Goal: Task Accomplishment & Management: Complete application form

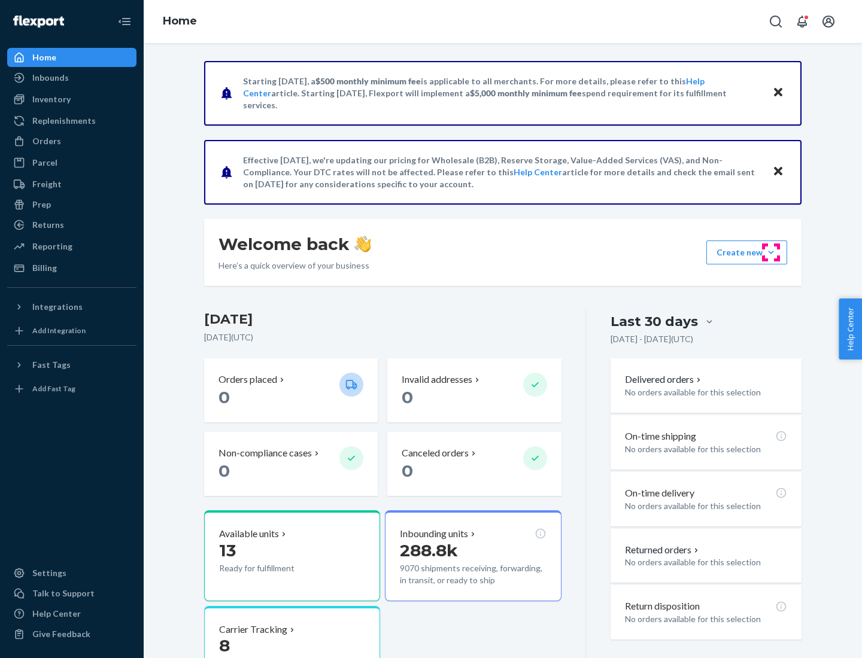
click at [771, 252] on button "Create new Create new inbound Create new order Create new product" at bounding box center [746, 253] width 81 height 24
click at [72, 78] on div "Inbounds" at bounding box center [71, 77] width 127 height 17
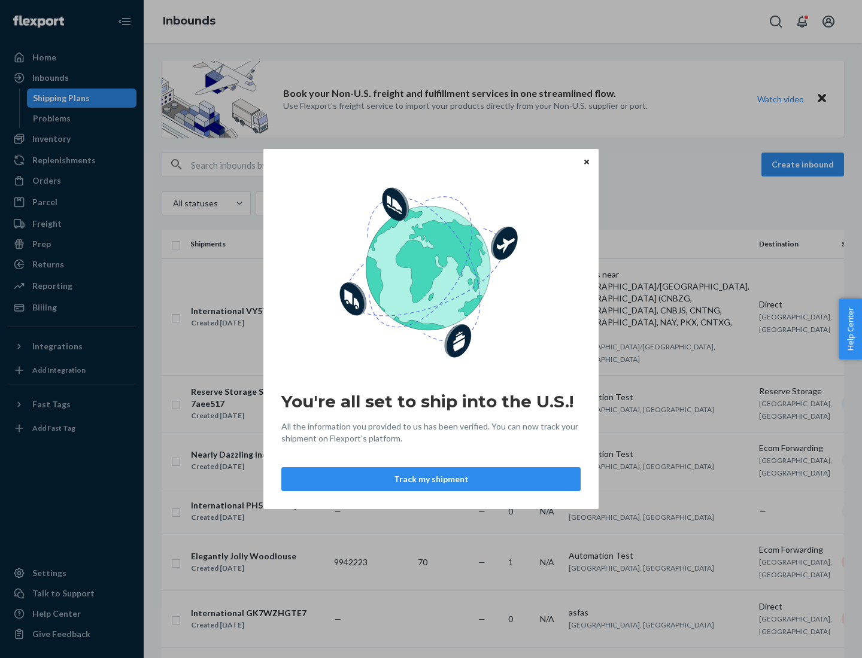
click at [431, 479] on button "Track my shipment" at bounding box center [430, 479] width 299 height 24
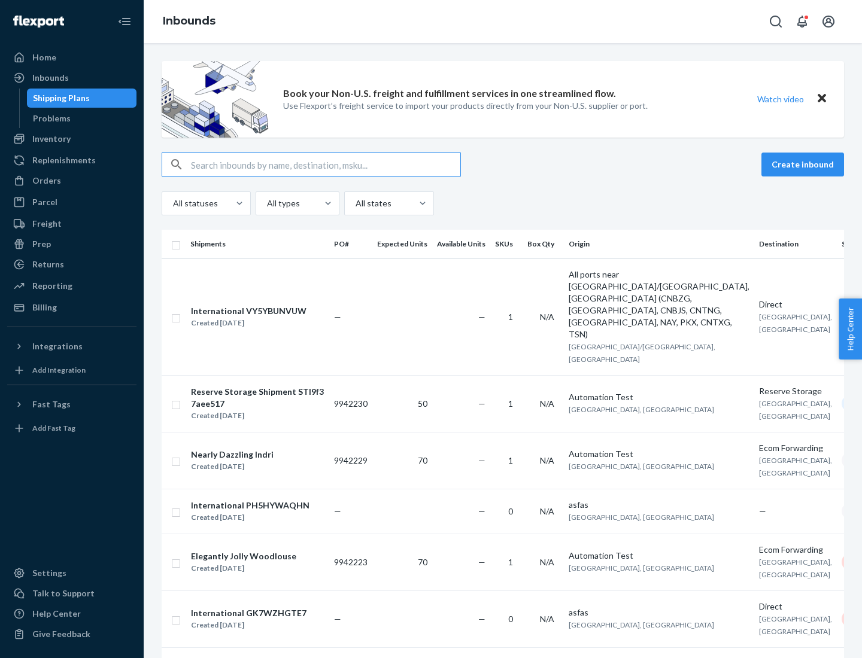
click at [804, 165] on button "Create inbound" at bounding box center [802, 165] width 83 height 24
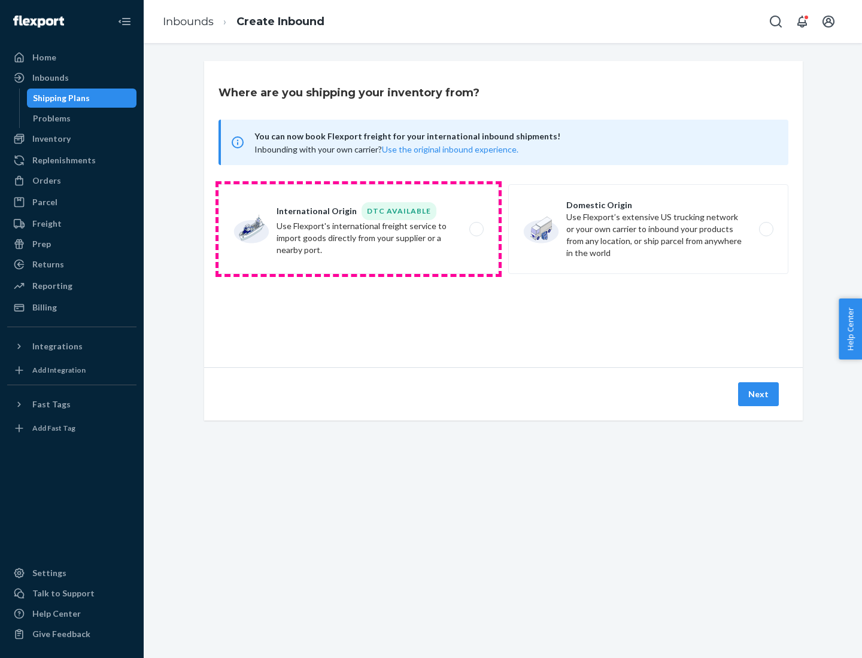
click at [358, 229] on label "International Origin DTC Available Use Flexport's international freight service…" at bounding box center [358, 229] width 280 height 90
click at [476, 229] on input "International Origin DTC Available Use Flexport's international freight service…" at bounding box center [480, 230] width 8 height 8
radio input "true"
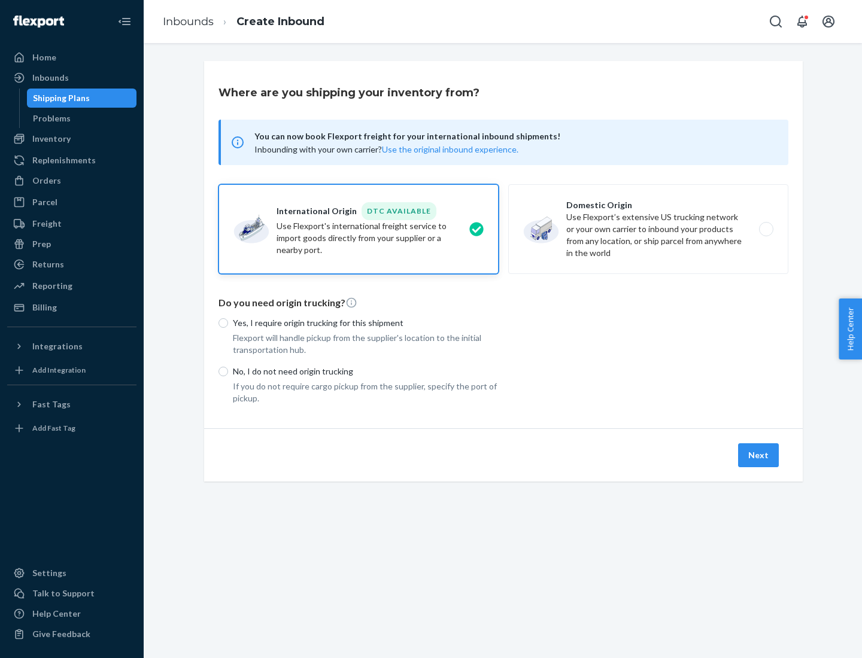
click at [366, 371] on p "No, I do not need origin trucking" at bounding box center [366, 372] width 266 height 12
click at [228, 371] on input "No, I do not need origin trucking" at bounding box center [223, 372] width 10 height 10
radio input "true"
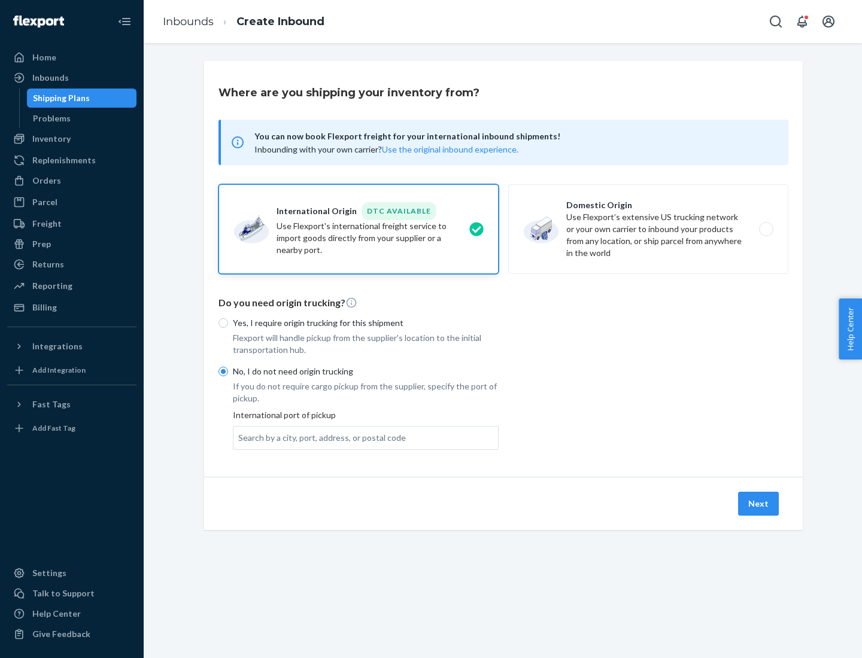
click at [319, 437] on div "Search by a city, port, address, or postal code" at bounding box center [322, 438] width 168 height 12
click at [239, 437] on input "Search by a city, port, address, or postal code" at bounding box center [238, 438] width 1 height 12
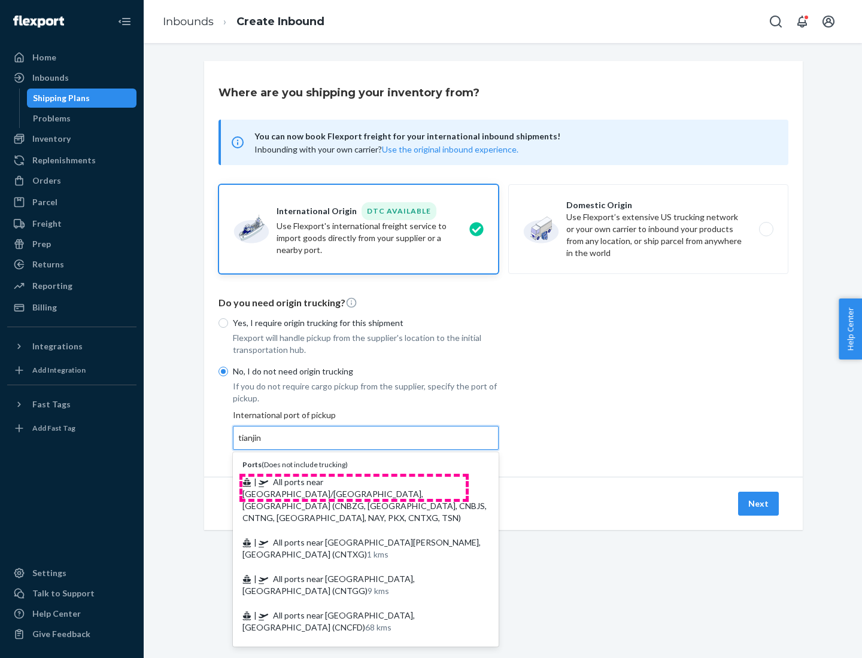
click at [354, 482] on span "| All ports near [GEOGRAPHIC_DATA]/[GEOGRAPHIC_DATA], [GEOGRAPHIC_DATA] (CNBZG,…" at bounding box center [364, 500] width 244 height 46
click at [263, 444] on input "tianjin" at bounding box center [250, 438] width 25 height 12
type input "All ports near [GEOGRAPHIC_DATA]/[GEOGRAPHIC_DATA], [GEOGRAPHIC_DATA] (CNBZG, […"
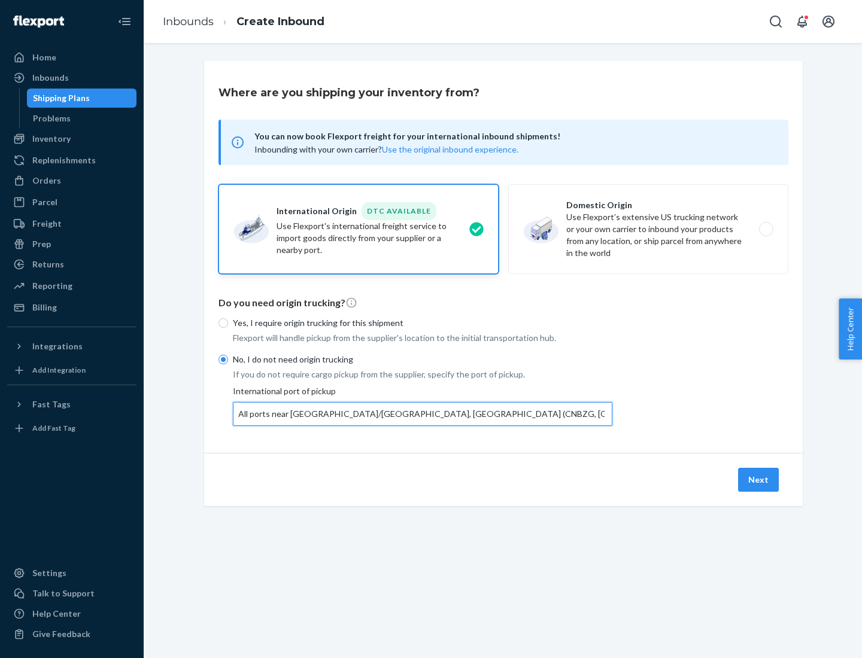
click at [759, 479] on button "Next" at bounding box center [758, 480] width 41 height 24
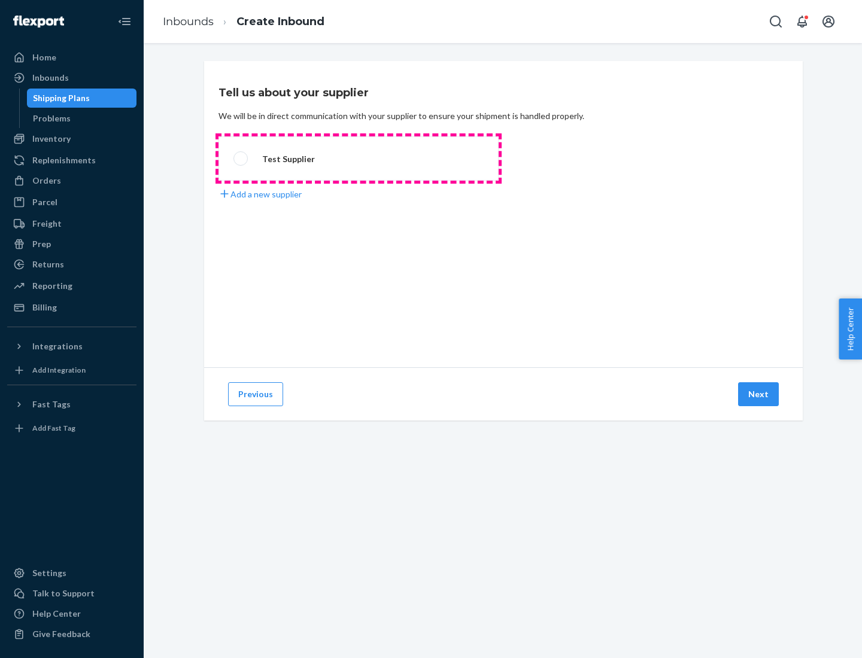
click at [358, 159] on label "Test Supplier" at bounding box center [358, 158] width 280 height 44
click at [241, 159] on input "Test Supplier" at bounding box center [237, 159] width 8 height 8
radio input "true"
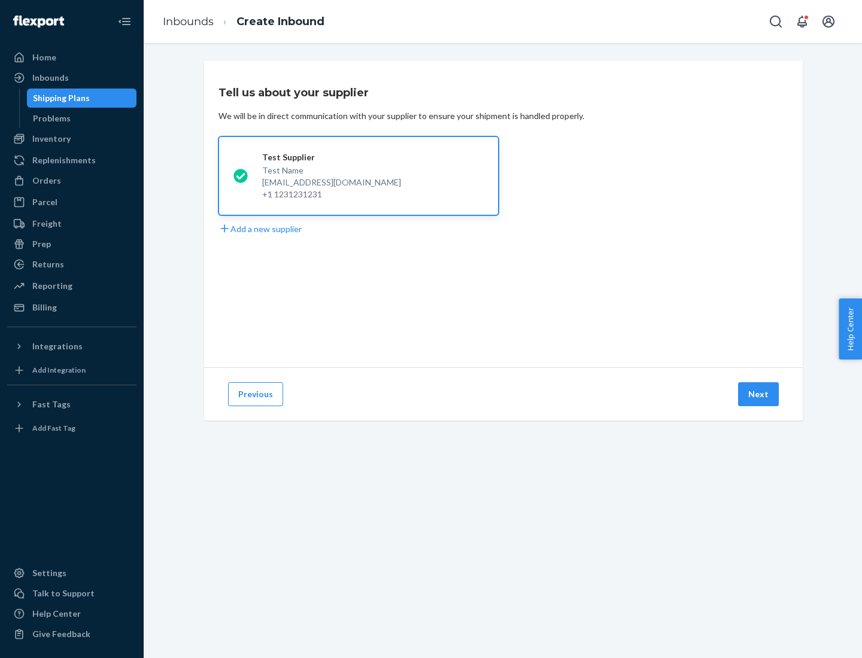
click at [759, 394] on button "Next" at bounding box center [758, 394] width 41 height 24
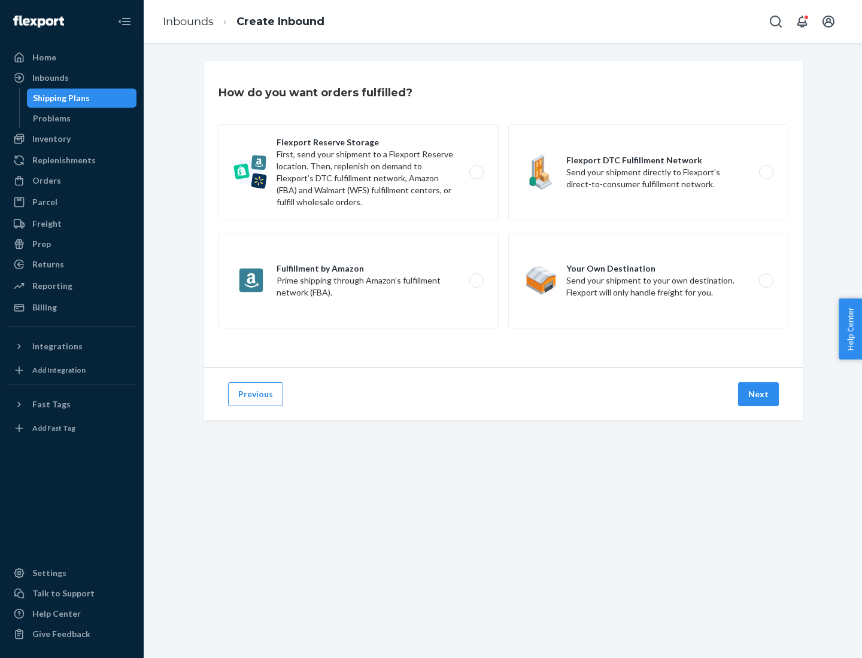
click at [358, 172] on label "Flexport Reserve Storage First, send your shipment to a Flexport Reserve locati…" at bounding box center [358, 172] width 280 height 96
click at [476, 172] on input "Flexport Reserve Storage First, send your shipment to a Flexport Reserve locati…" at bounding box center [480, 173] width 8 height 8
radio input "true"
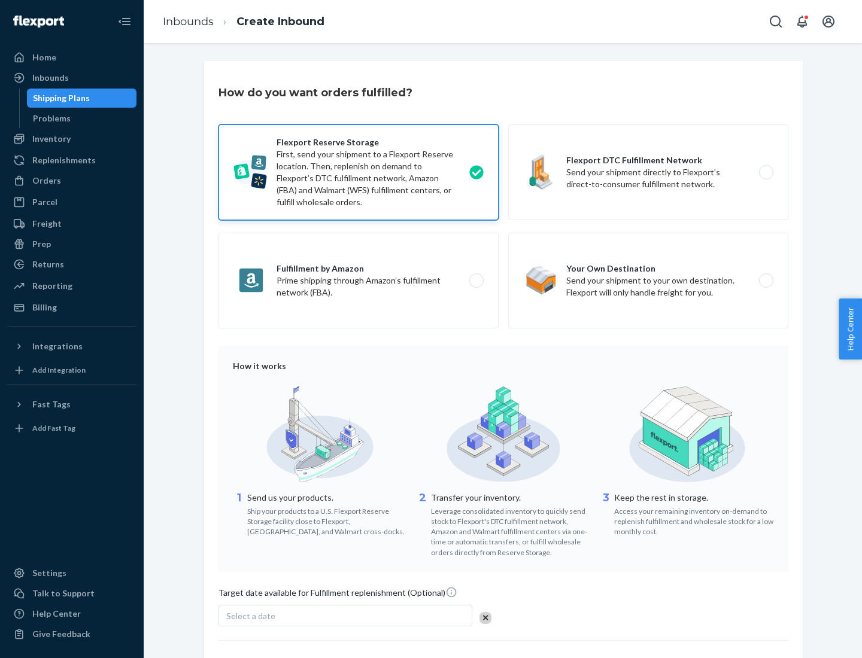
scroll to position [98, 0]
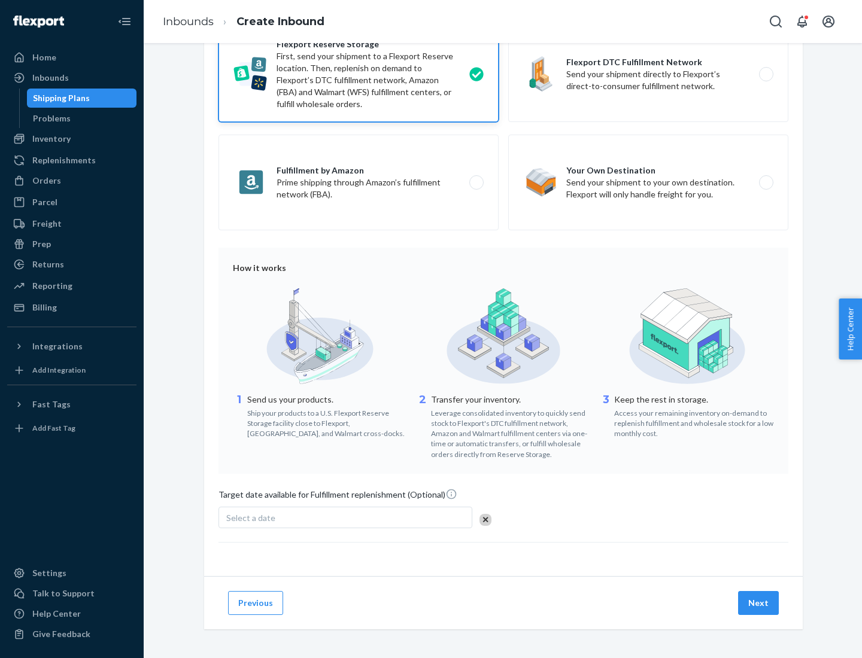
click at [759, 603] on button "Next" at bounding box center [758, 603] width 41 height 24
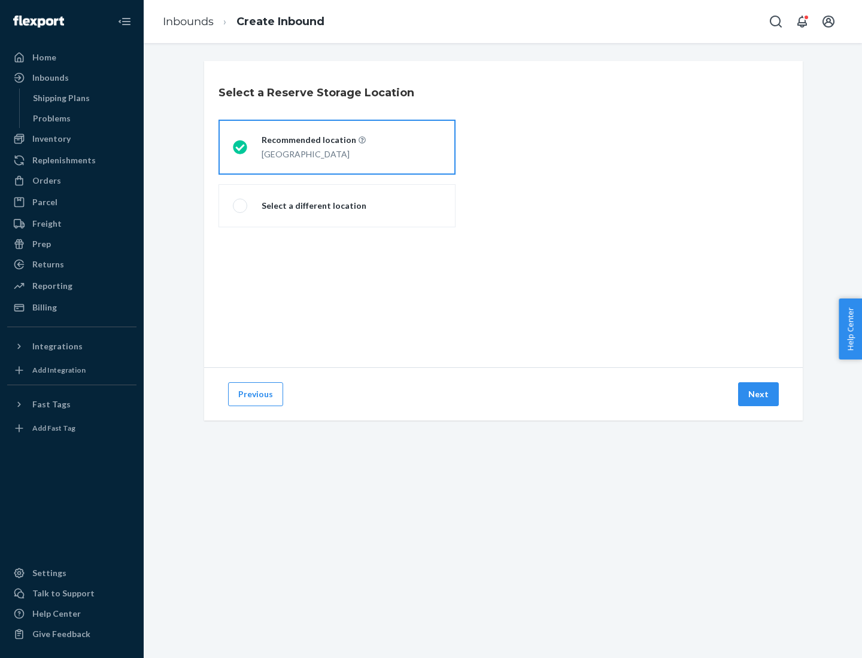
click at [337, 147] on div "[GEOGRAPHIC_DATA]" at bounding box center [313, 153] width 104 height 14
click at [241, 147] on input "Recommended location [GEOGRAPHIC_DATA]" at bounding box center [237, 148] width 8 height 8
click at [759, 394] on button "Next" at bounding box center [758, 394] width 41 height 24
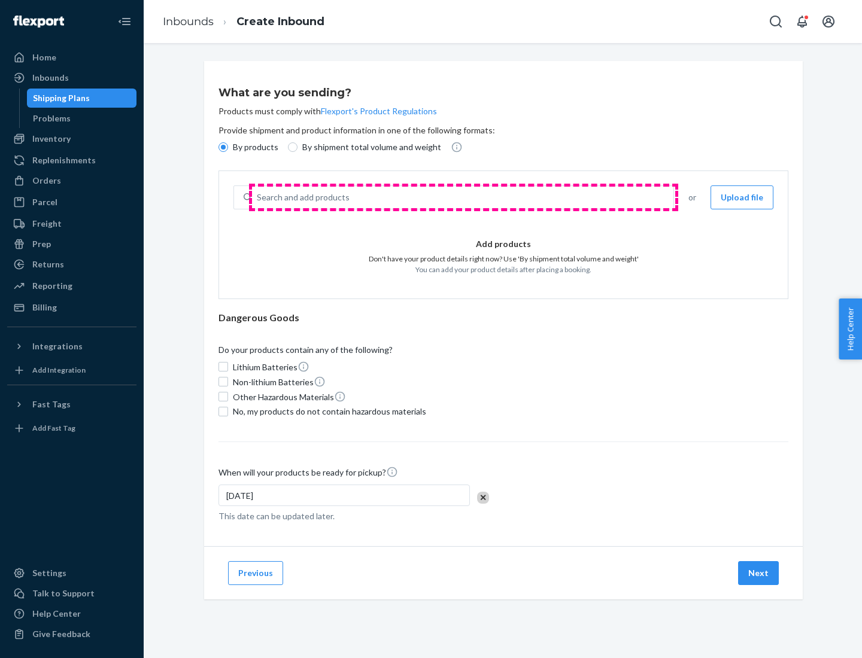
click at [463, 197] on div "Search and add products" at bounding box center [462, 198] width 421 height 22
click at [258, 197] on input "Search and add products" at bounding box center [257, 197] width 1 height 12
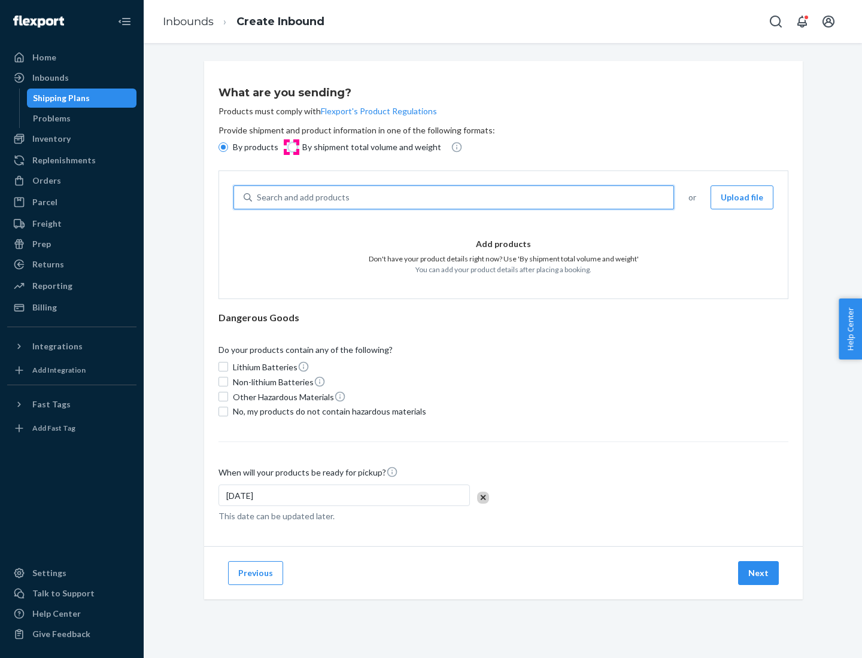
click at [291, 147] on input "By shipment total volume and weight" at bounding box center [293, 147] width 10 height 10
radio input "true"
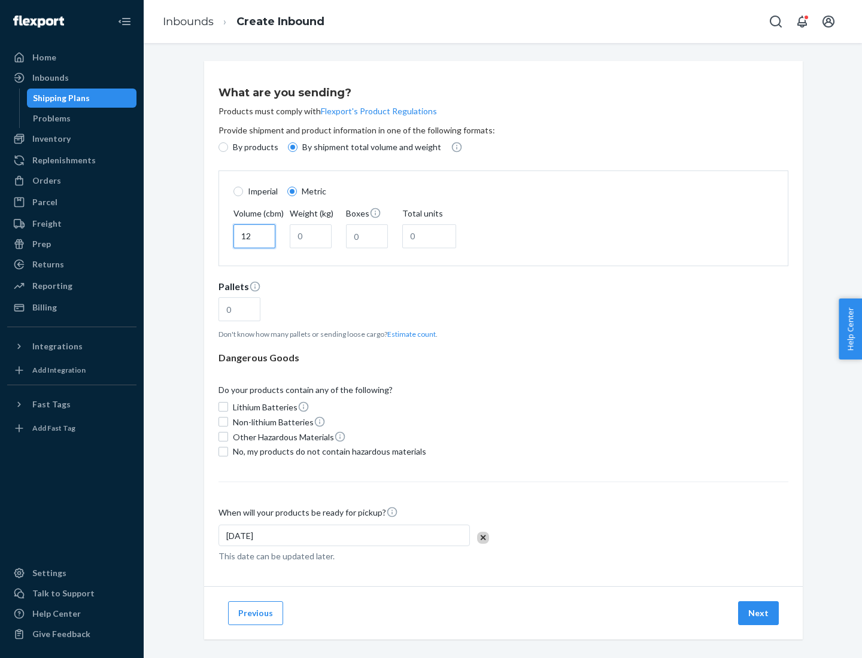
type input "12"
type input "22"
type input "222"
type input "121"
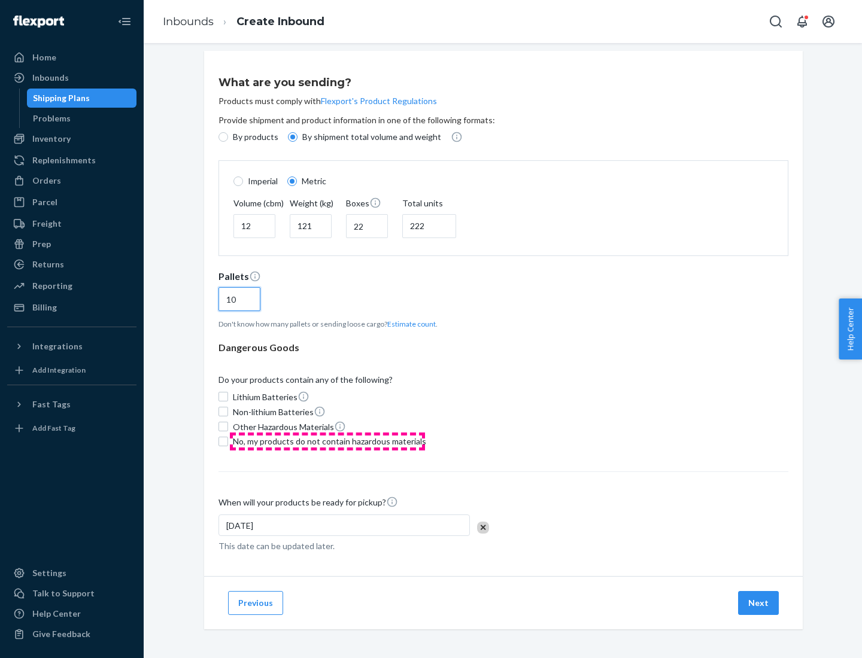
type input "10"
click at [327, 441] on span "No, my products do not contain hazardous materials" at bounding box center [329, 442] width 193 height 12
click at [228, 441] on input "No, my products do not contain hazardous materials" at bounding box center [223, 442] width 10 height 10
checkbox input "true"
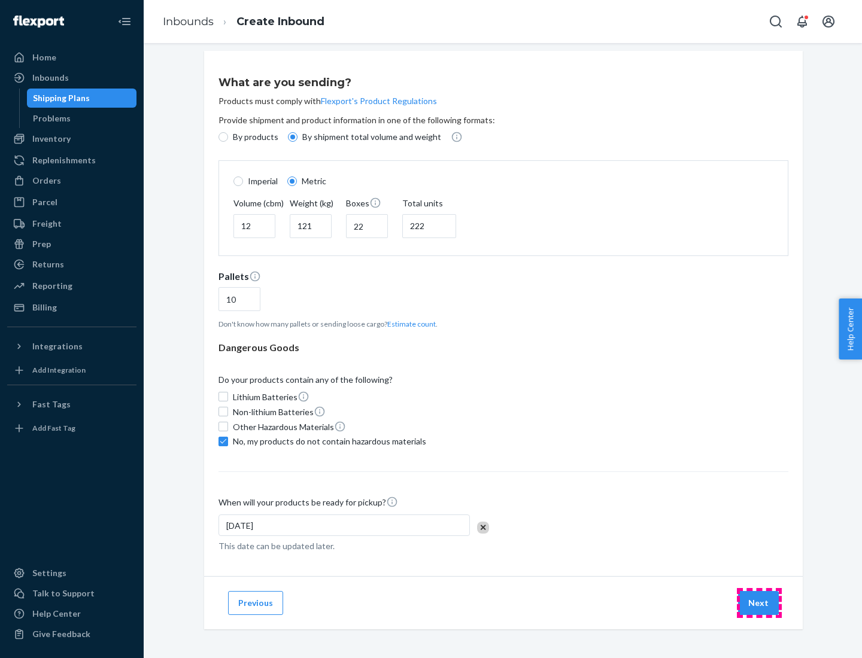
click at [759, 603] on button "Next" at bounding box center [758, 603] width 41 height 24
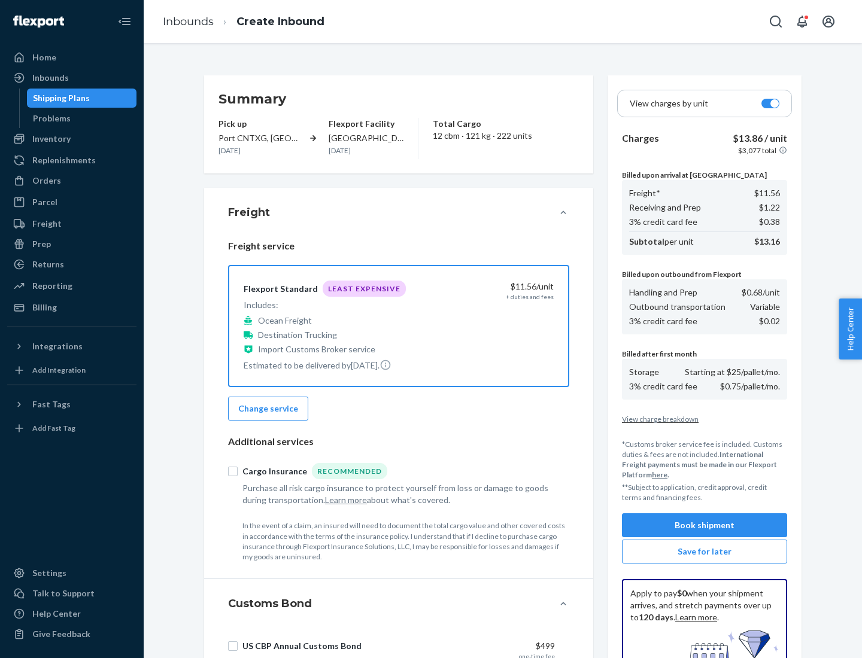
scroll to position [175, 0]
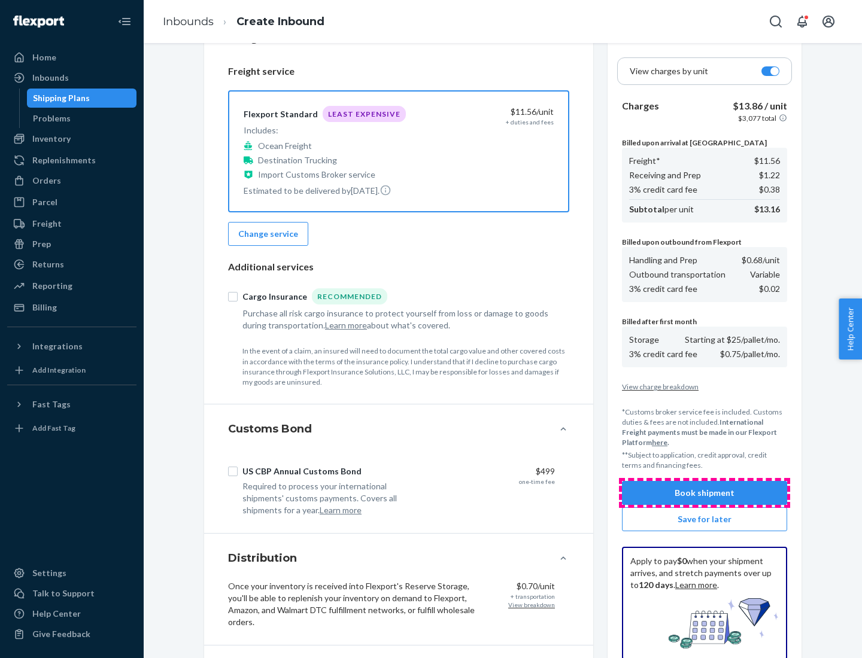
click at [704, 493] on button "Book shipment" at bounding box center [704, 493] width 165 height 24
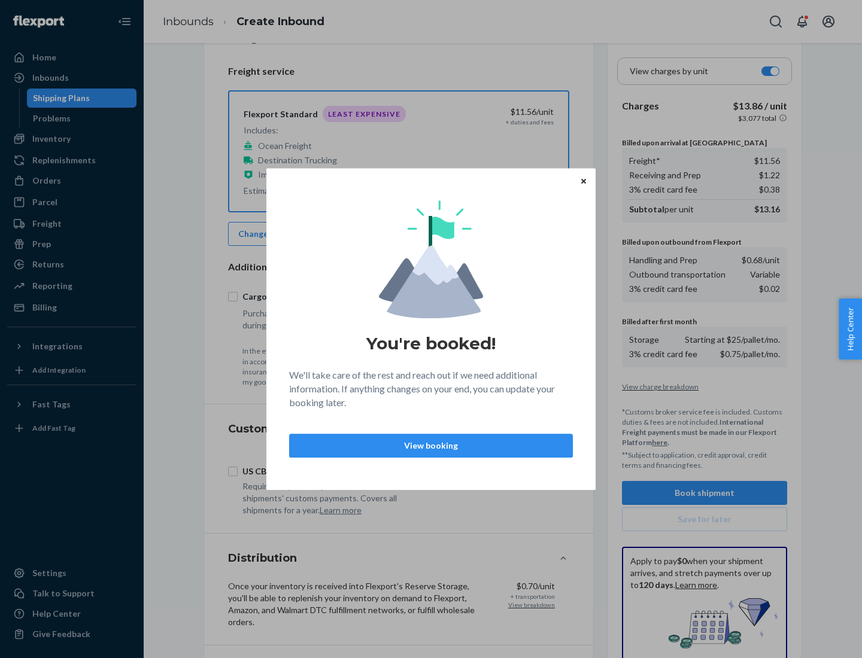
click at [431, 445] on p "View booking" at bounding box center [430, 446] width 263 height 12
